Goal: Information Seeking & Learning: Learn about a topic

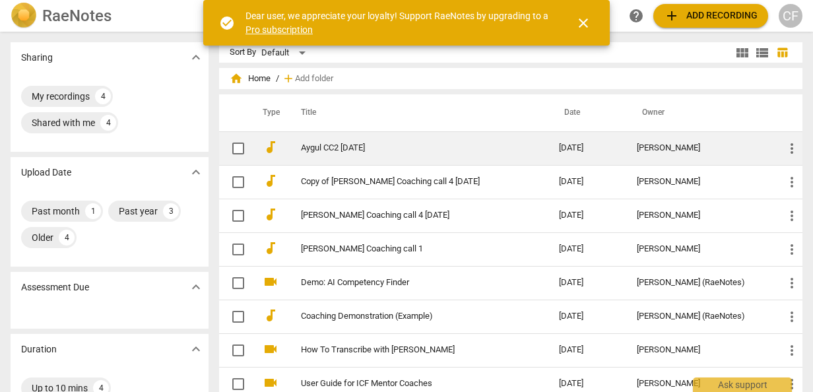
click at [338, 150] on link "Aygul CC2 [DATE]" at bounding box center [406, 148] width 210 height 10
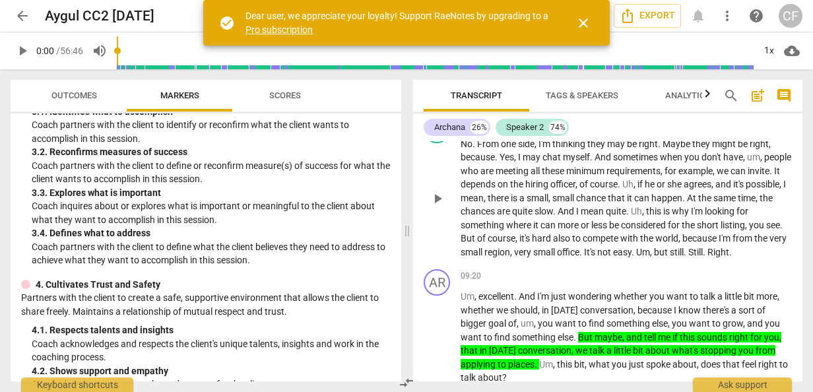
scroll to position [2837, 0]
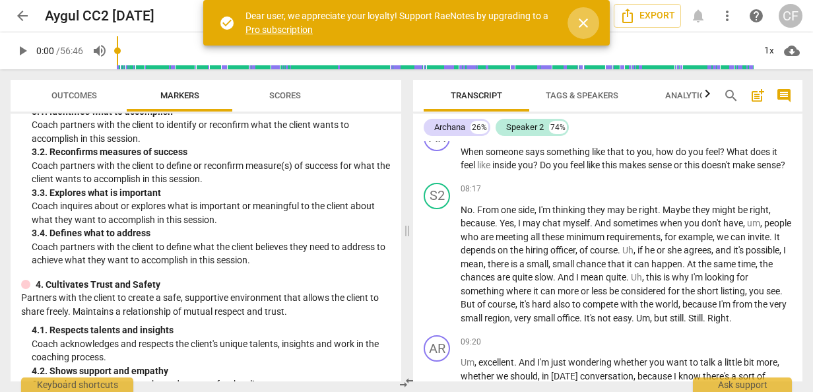
click at [585, 21] on span "close" at bounding box center [583, 23] width 16 height 16
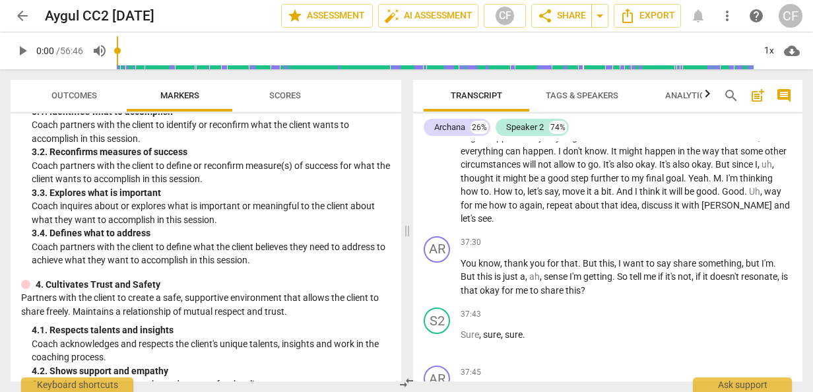
scroll to position [9171, 0]
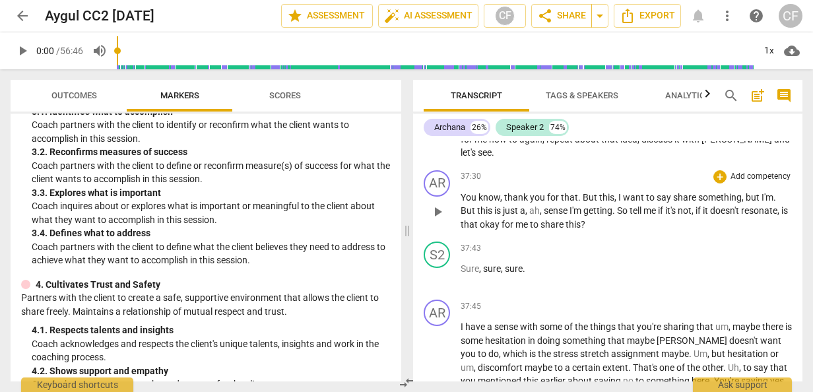
drag, startPoint x: 546, startPoint y: 286, endPoint x: 623, endPoint y: 309, distance: 79.8
click at [623, 232] on p "You know , thank you for that . But this , I want to say share something , but …" at bounding box center [626, 211] width 331 height 41
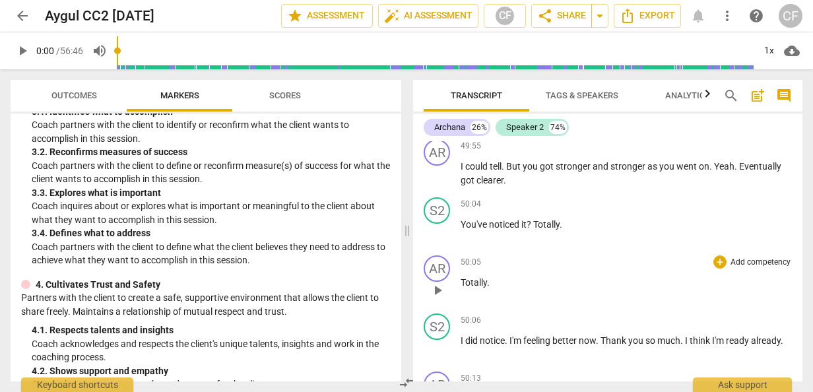
scroll to position [12272, 0]
click at [439, 181] on span "play_arrow" at bounding box center [438, 174] width 16 height 16
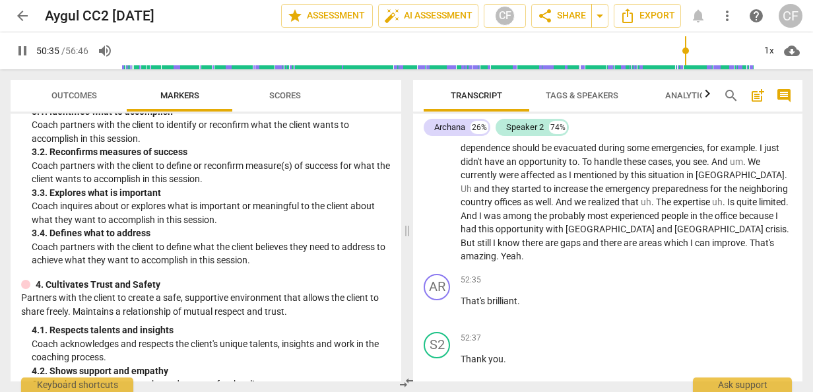
scroll to position [12743, 0]
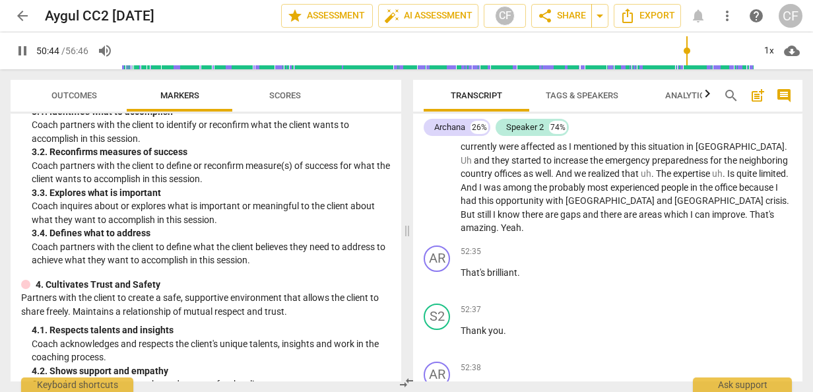
click at [438, 115] on span "pause" at bounding box center [438, 107] width 16 height 16
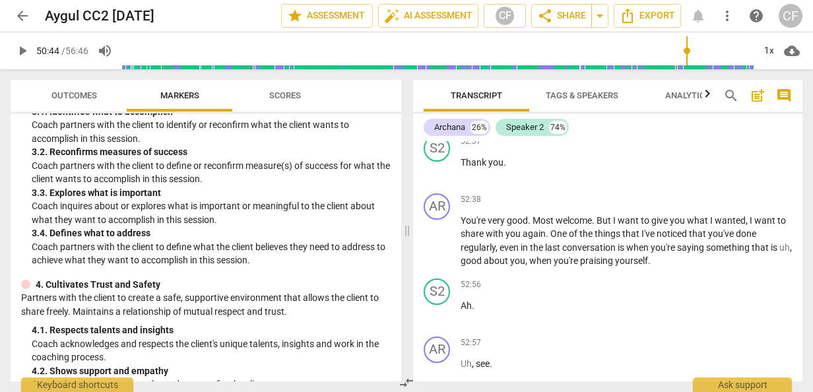
scroll to position [12941, 0]
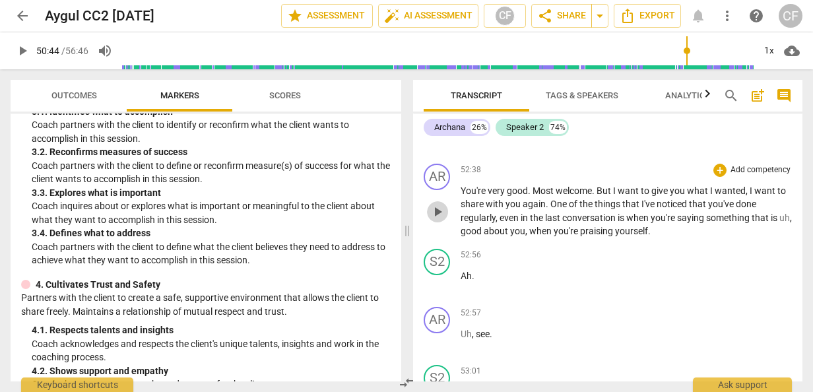
click at [437, 220] on span "play_arrow" at bounding box center [438, 212] width 16 height 16
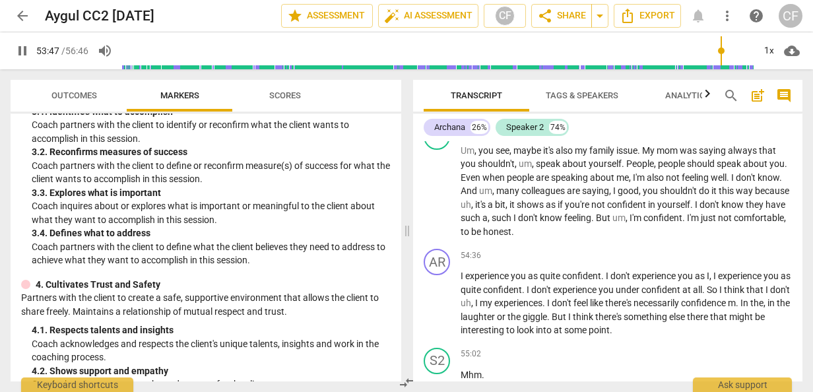
scroll to position [13535, 0]
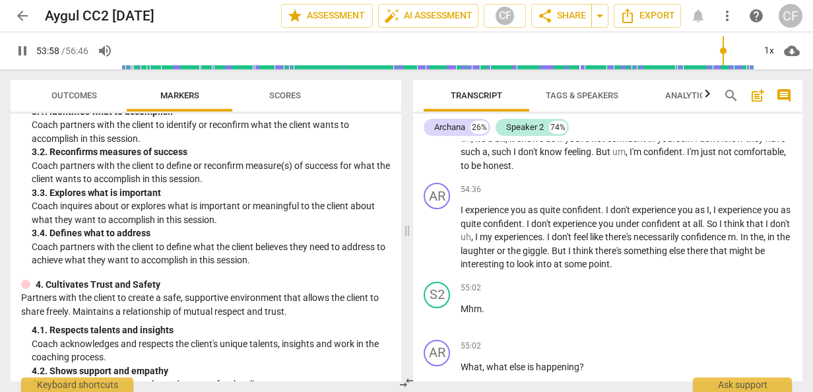
click at [441, 134] on span "pause" at bounding box center [438, 126] width 16 height 16
type input "3240"
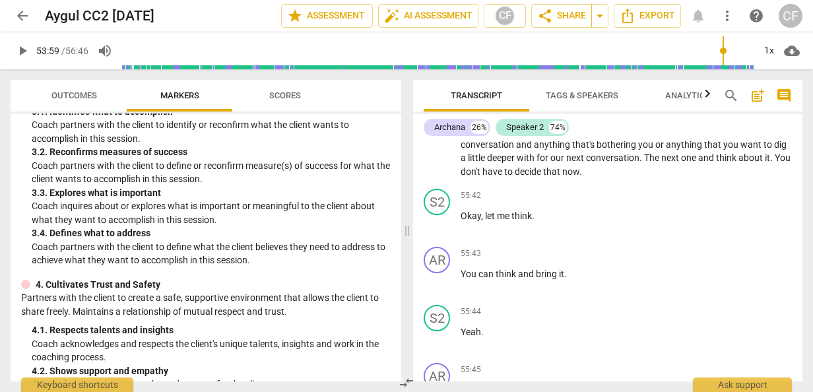
scroll to position [13997, 0]
